Goal: Find specific page/section: Find specific page/section

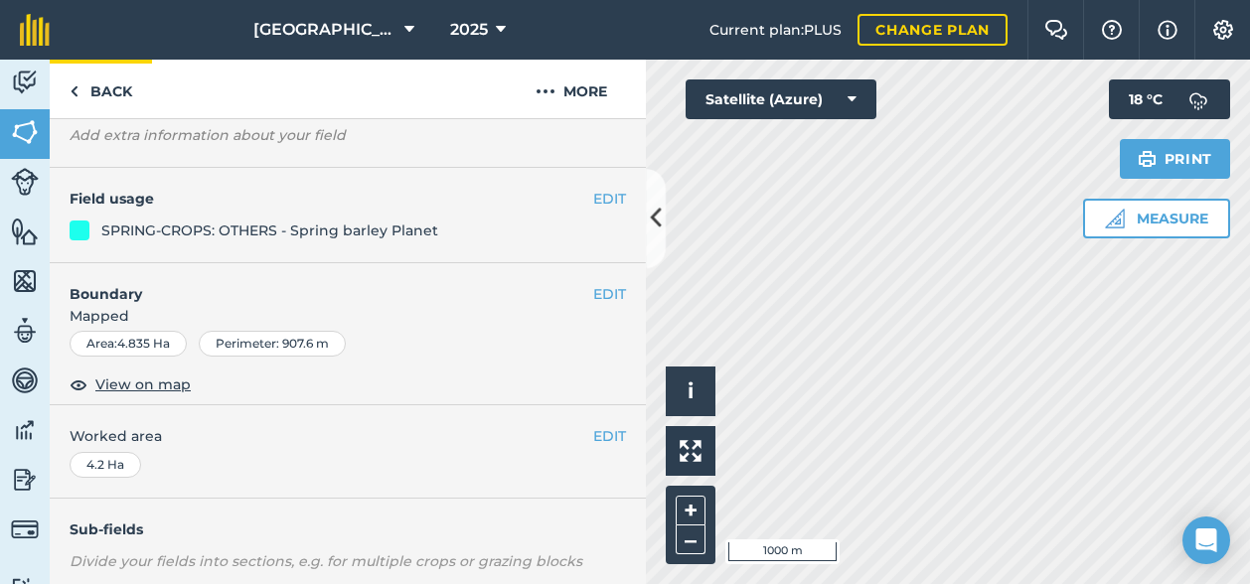
scroll to position [3, 0]
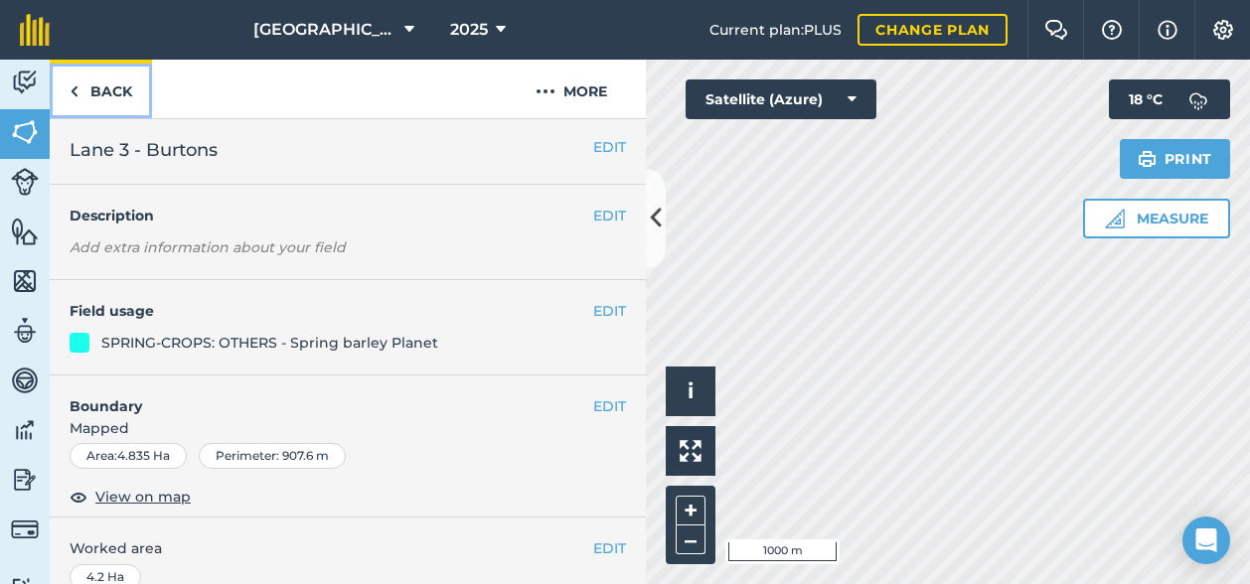
click at [85, 80] on link "Back" at bounding box center [101, 89] width 102 height 59
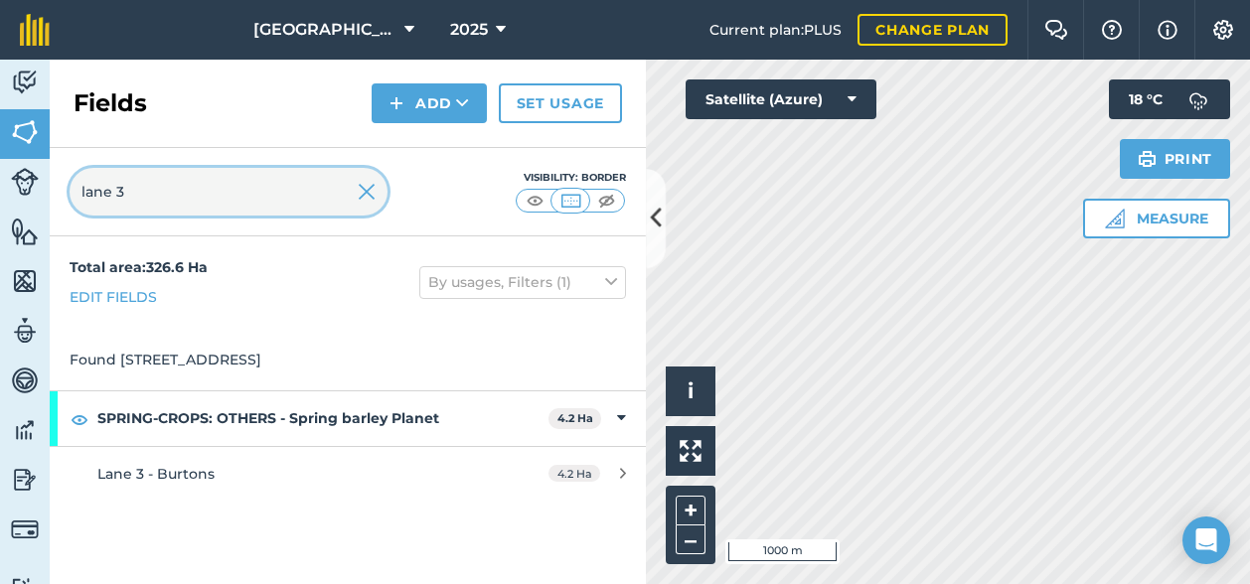
drag, startPoint x: 151, startPoint y: 192, endPoint x: 30, endPoint y: 207, distance: 122.2
click at [32, 207] on div "Activity Fields Livestock Features Maps Team Vehicles Data Reporting Billing Tu…" at bounding box center [625, 322] width 1250 height 525
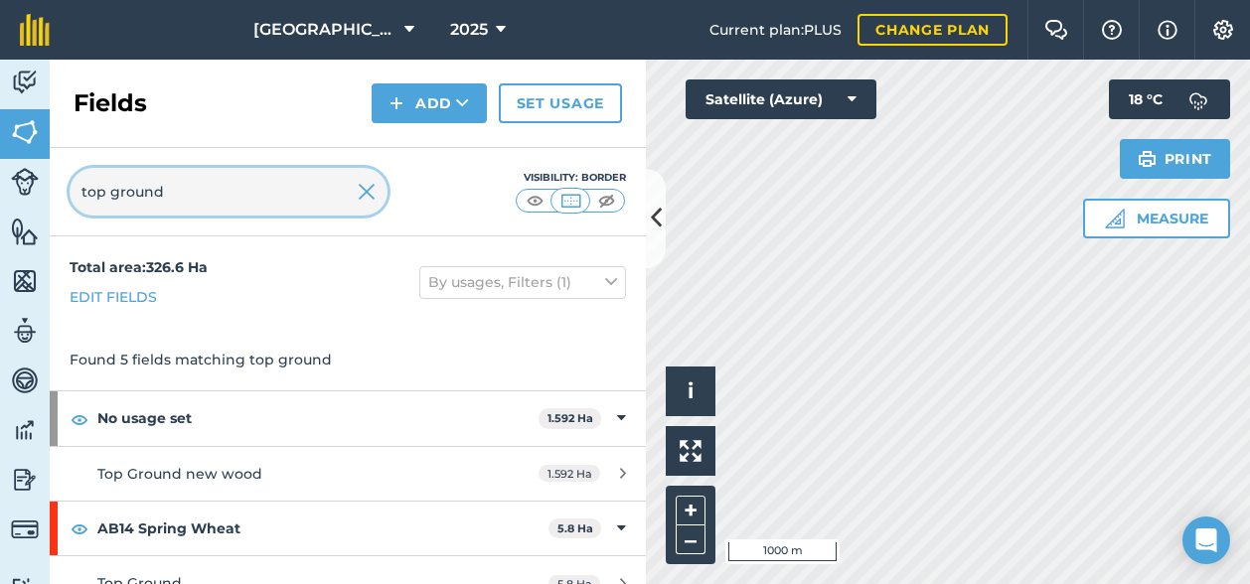
type input "top ground"
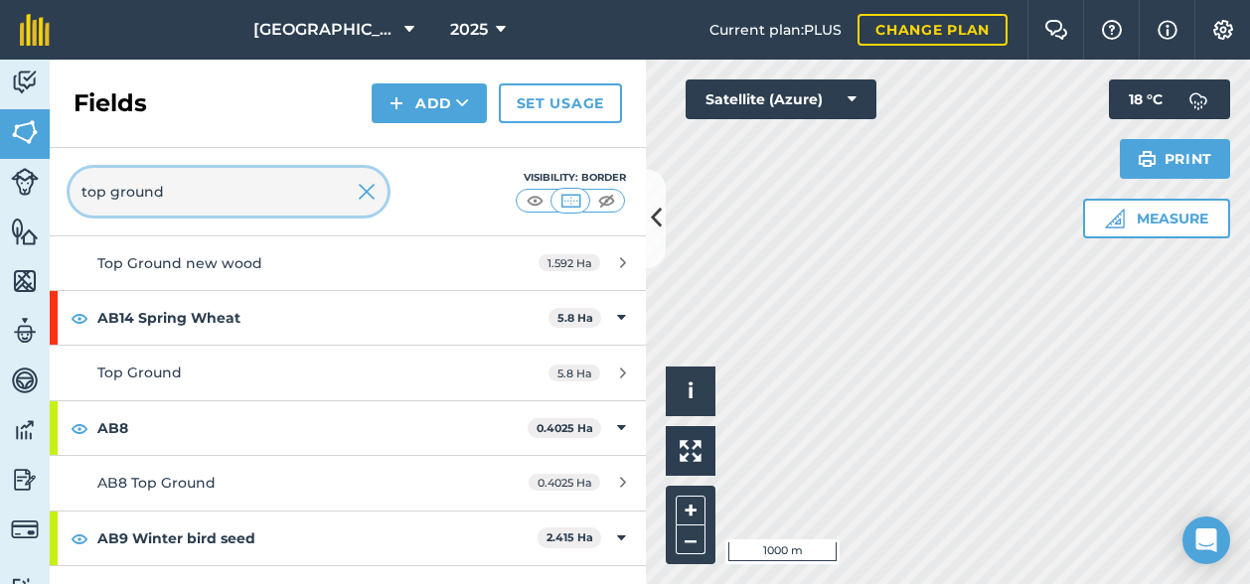
scroll to position [212, 0]
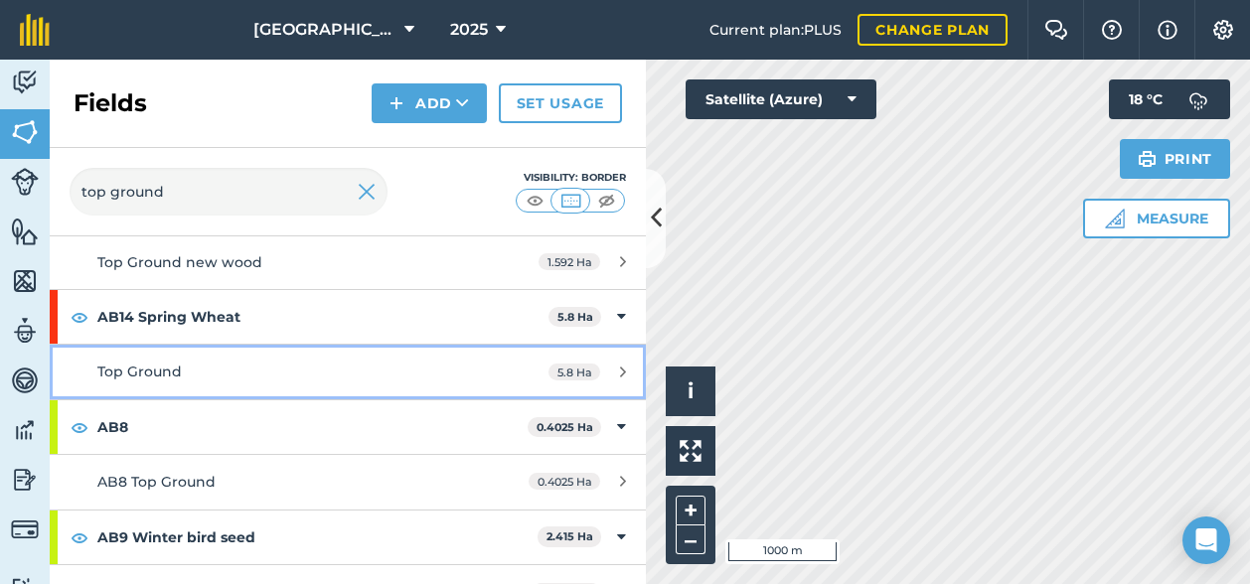
click at [165, 374] on span "Top Ground" at bounding box center [139, 372] width 84 height 18
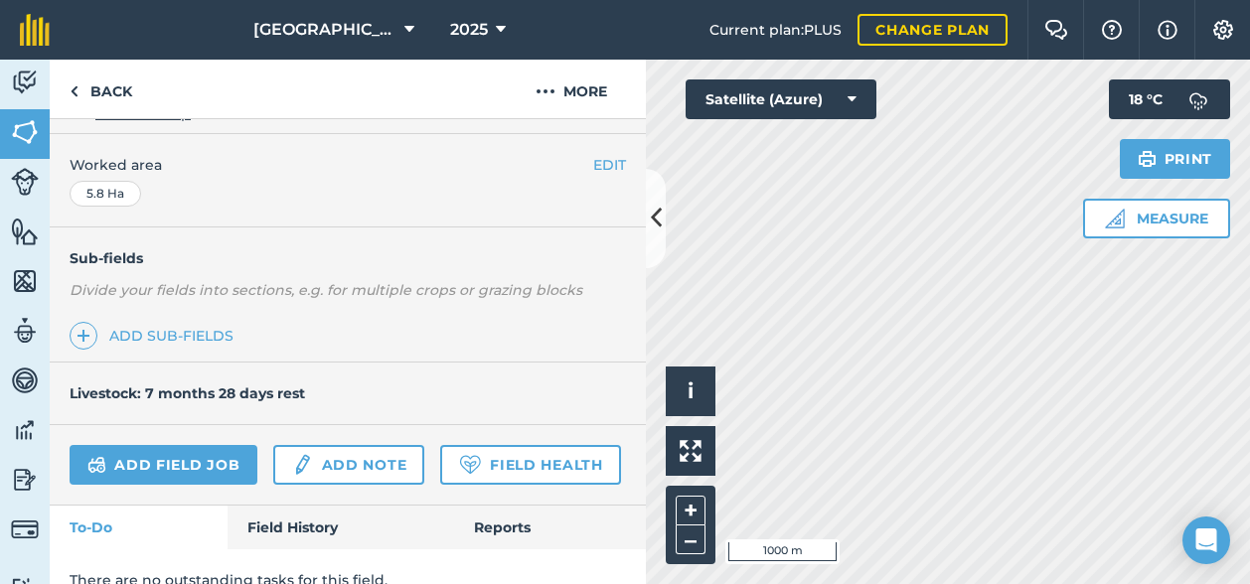
scroll to position [465, 0]
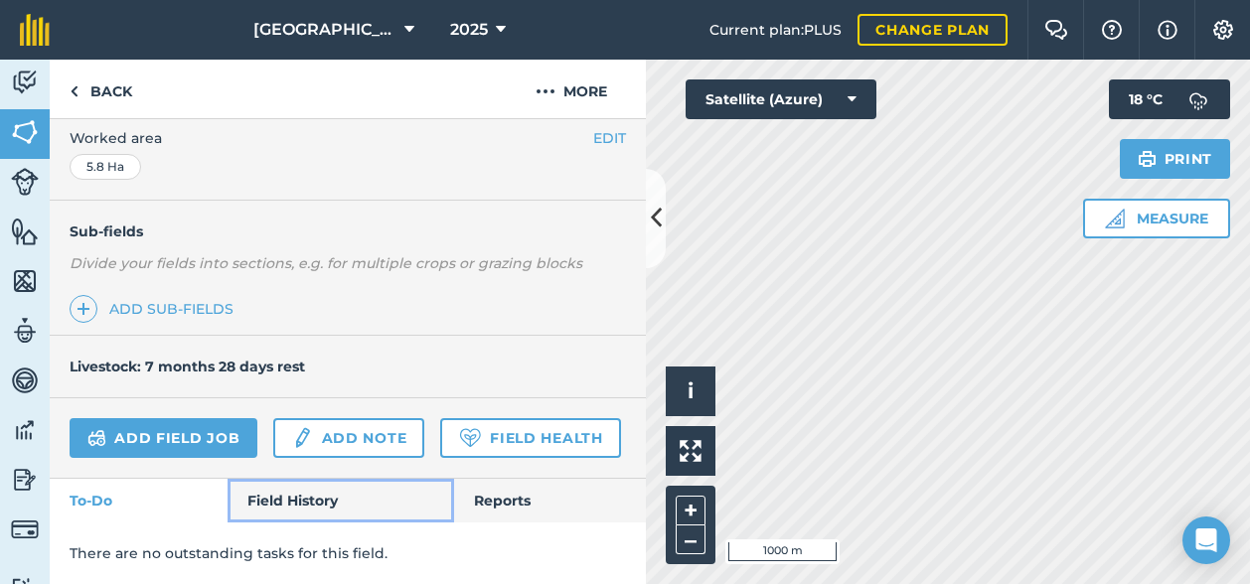
click at [286, 514] on link "Field History" at bounding box center [341, 501] width 226 height 44
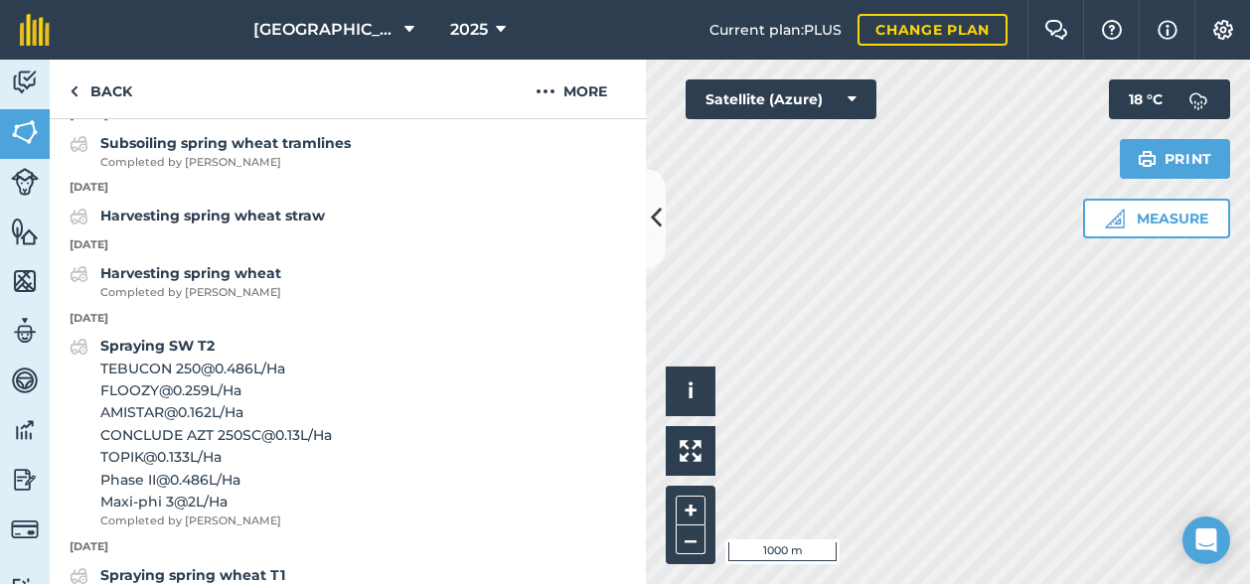
scroll to position [891, 0]
